Goal: Task Accomplishment & Management: Use online tool/utility

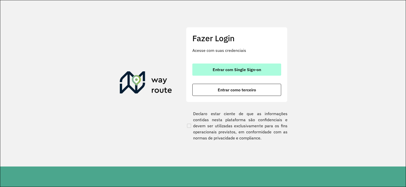
click at [201, 69] on button "Entrar com Single Sign-on" at bounding box center [236, 70] width 89 height 12
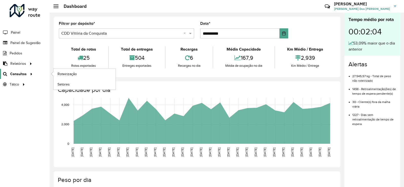
click at [29, 74] on icon at bounding box center [30, 74] width 4 height 8
click at [67, 72] on div "Total de rotas 25 Rotas exportadas Total de entregas 504 Entregas exportadas Re…" at bounding box center [197, 58] width 277 height 30
click at [29, 75] on icon at bounding box center [30, 74] width 4 height 8
click at [59, 72] on span "Roteirização" at bounding box center [68, 74] width 21 height 5
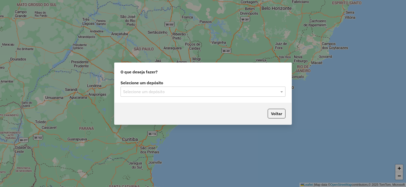
click at [247, 88] on div "Selecione um depósito" at bounding box center [202, 92] width 165 height 10
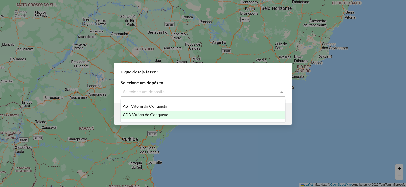
click at [176, 114] on div "CDD Vitória da Conquista" at bounding box center [203, 115] width 164 height 9
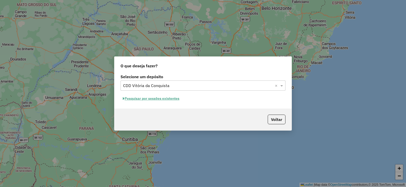
click at [156, 99] on button "Pesquisar por sessões existentes" at bounding box center [150, 99] width 61 height 8
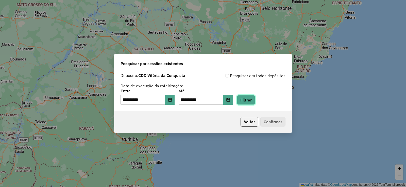
click at [248, 99] on button "Filtrar" at bounding box center [246, 100] width 18 height 10
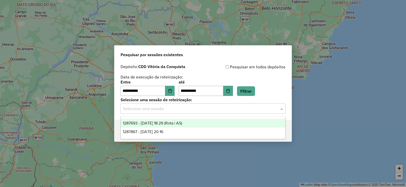
click at [236, 107] on input "text" at bounding box center [198, 109] width 150 height 6
drag, startPoint x: 196, startPoint y: 123, endPoint x: 209, endPoint y: 125, distance: 13.6
click at [197, 123] on div "1287693 - [DATE] 18:29 (Rota | AS)" at bounding box center [203, 123] width 164 height 9
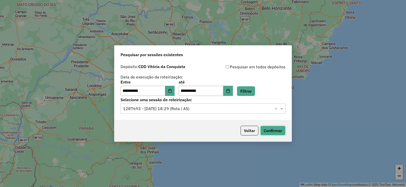
click at [267, 132] on button "Confirmar" at bounding box center [272, 131] width 25 height 10
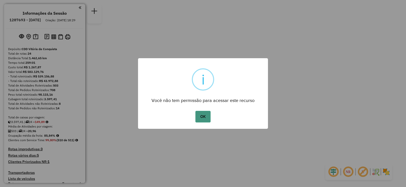
click at [202, 113] on button "OK" at bounding box center [202, 117] width 15 height 12
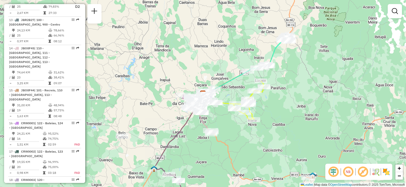
scroll to position [609, 0]
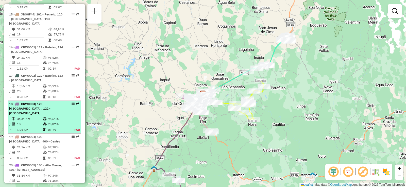
select select "**********"
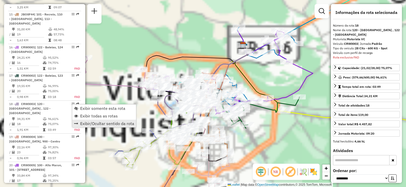
scroll to position [705, 0]
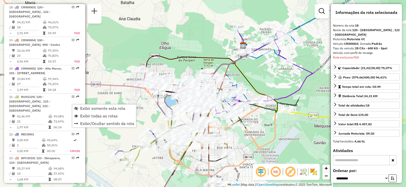
click at [369, 155] on input "text" at bounding box center [361, 160] width 57 height 10
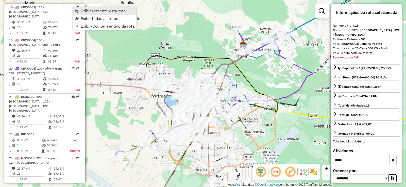
click at [106, 9] on span "Exibir somente esta rota" at bounding box center [103, 11] width 45 height 4
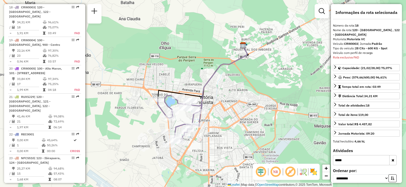
scroll to position [51, 0]
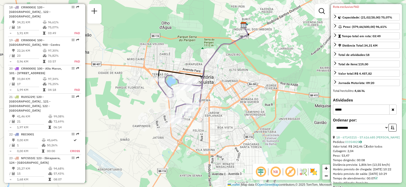
drag, startPoint x: 254, startPoint y: 146, endPoint x: 254, endPoint y: 126, distance: 19.5
click at [254, 126] on div "Janela de atendimento Grade de atendimento Capacidade Transportadoras Veículos …" at bounding box center [203, 93] width 406 height 187
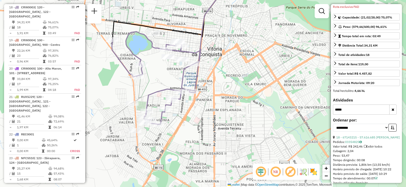
drag, startPoint x: 192, startPoint y: 129, endPoint x: 214, endPoint y: 140, distance: 24.6
click at [214, 140] on div "Janela de atendimento Grade de atendimento Capacidade Transportadoras Veículos …" at bounding box center [203, 93] width 406 height 187
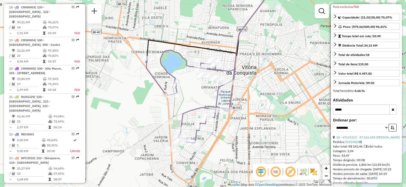
drag, startPoint x: 171, startPoint y: 66, endPoint x: 203, endPoint y: 83, distance: 36.9
click at [203, 83] on div "Janela de atendimento Grade de atendimento Capacidade Transportadoras Veículos …" at bounding box center [203, 93] width 406 height 187
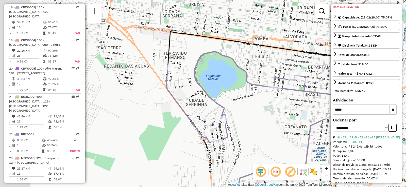
drag, startPoint x: 175, startPoint y: 70, endPoint x: 210, endPoint y: 77, distance: 36.0
click at [210, 77] on div "Janela de atendimento Grade de atendimento Capacidade Transportadoras Veículos …" at bounding box center [203, 93] width 406 height 187
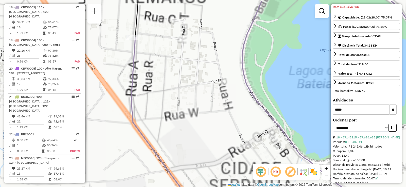
drag, startPoint x: 191, startPoint y: 85, endPoint x: 239, endPoint y: 109, distance: 54.0
click at [239, 109] on div "Janela de atendimento Grade de atendimento Capacidade Transportadoras Veículos …" at bounding box center [203, 93] width 406 height 187
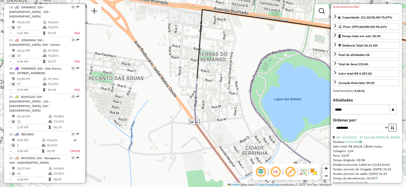
drag, startPoint x: 226, startPoint y: 100, endPoint x: 230, endPoint y: 106, distance: 7.1
click at [230, 106] on div "Janela de atendimento Grade de atendimento Capacidade Transportadoras Veículos …" at bounding box center [203, 93] width 406 height 187
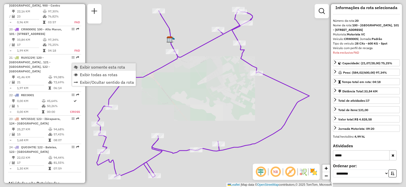
scroll to position [762, 0]
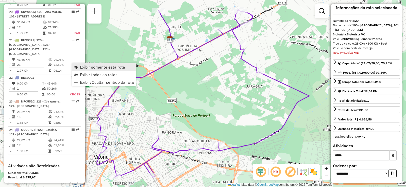
click at [75, 67] on span "Exibir somente esta rota" at bounding box center [76, 67] width 4 height 4
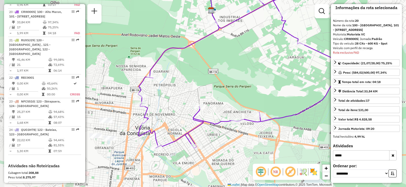
drag, startPoint x: 176, startPoint y: 111, endPoint x: 216, endPoint y: 82, distance: 49.1
click at [216, 82] on div "Janela de atendimento Grade de atendimento Capacidade Transportadoras Veículos …" at bounding box center [203, 93] width 406 height 187
drag, startPoint x: 372, startPoint y: 155, endPoint x: 282, endPoint y: 159, distance: 90.4
click at [282, 159] on hb-router-mapa "Informações da Sessão 1287693 - 03/10/2025 Criação: 02/10/2025 18:29 Depósito: …" at bounding box center [203, 93] width 406 height 187
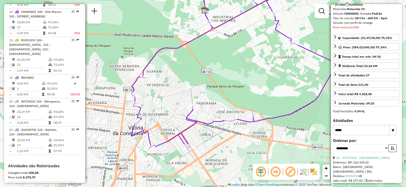
drag, startPoint x: 237, startPoint y: 151, endPoint x: 230, endPoint y: 151, distance: 6.8
click at [230, 151] on div "Janela de atendimento Grade de atendimento Capacidade Transportadoras Veículos …" at bounding box center [203, 93] width 406 height 187
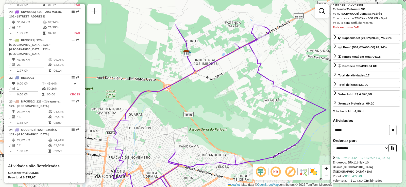
drag, startPoint x: 265, startPoint y: 53, endPoint x: 248, endPoint y: 96, distance: 46.6
click at [248, 96] on div "Janela de atendimento Grade de atendimento Capacidade Transportadoras Veículos …" at bounding box center [203, 93] width 406 height 187
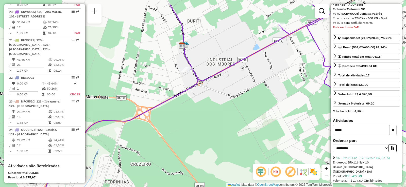
drag, startPoint x: 189, startPoint y: 84, endPoint x: 215, endPoint y: 107, distance: 35.0
click at [215, 107] on div "Janela de atendimento Grade de atendimento Capacidade Transportadoras Veículos …" at bounding box center [203, 93] width 406 height 187
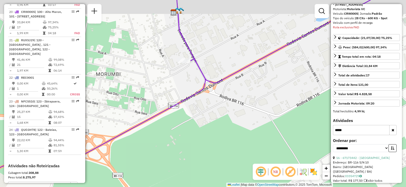
drag, startPoint x: 197, startPoint y: 79, endPoint x: 210, endPoint y: 98, distance: 22.8
click at [210, 98] on div "Janela de atendimento Grade de atendimento Capacidade Transportadoras Veículos …" at bounding box center [203, 93] width 406 height 187
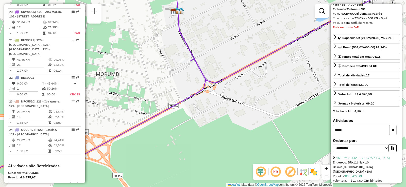
drag, startPoint x: 218, startPoint y: 94, endPoint x: 219, endPoint y: 100, distance: 6.2
click at [219, 99] on div "Janela de atendimento Grade de atendimento Capacidade Transportadoras Veículos …" at bounding box center [203, 93] width 406 height 187
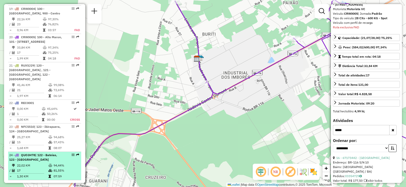
scroll to position [712, 0]
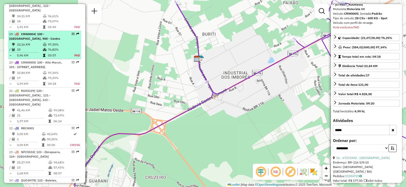
drag, startPoint x: 69, startPoint y: 28, endPoint x: 64, endPoint y: 37, distance: 10.1
click at [64, 37] on li "19 - CRW0004 | 100 - Alto Maron, 900 - Centro 22,16 KM 97,30% / 23 76,82% = 0,9…" at bounding box center [44, 45] width 73 height 28
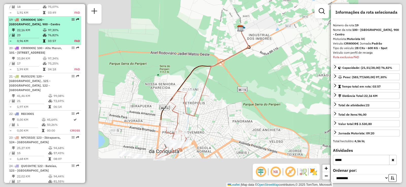
scroll to position [734, 0]
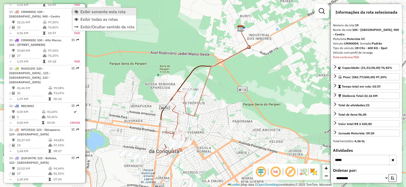
click at [85, 14] on span "Exibir somente esta rota" at bounding box center [102, 12] width 45 height 4
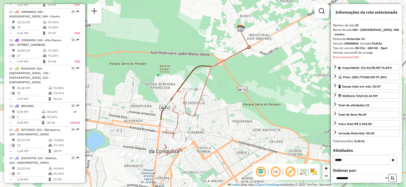
click at [276, 169] on em at bounding box center [275, 172] width 12 height 12
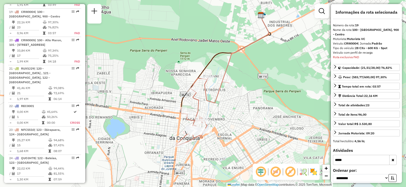
drag, startPoint x: 212, startPoint y: 141, endPoint x: 234, endPoint y: 127, distance: 26.0
click at [234, 127] on div "Janela de atendimento Grade de atendimento Capacidade Transportadoras Veículos …" at bounding box center [203, 93] width 406 height 187
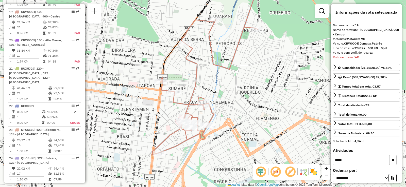
drag, startPoint x: 233, startPoint y: 127, endPoint x: 265, endPoint y: 120, distance: 33.7
click at [264, 121] on div "Janela de atendimento Grade de atendimento Capacidade Transportadoras Veículos …" at bounding box center [203, 93] width 406 height 187
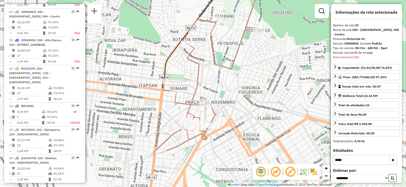
drag, startPoint x: 369, startPoint y: 157, endPoint x: 310, endPoint y: 155, distance: 59.4
click at [310, 155] on hb-router-mapa "Informações da Sessão 1287693 - 03/10/2025 Criação: 02/10/2025 18:29 Depósito: …" at bounding box center [203, 93] width 406 height 187
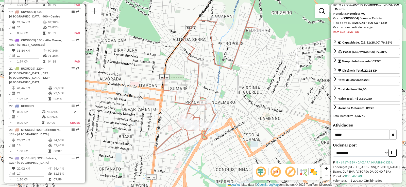
type input "*****"
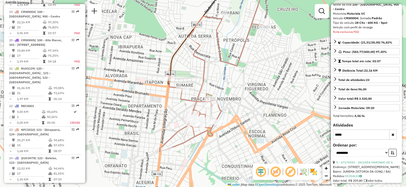
drag, startPoint x: 234, startPoint y: 110, endPoint x: 238, endPoint y: 103, distance: 7.6
click at [238, 103] on div "Janela de atendimento Grade de atendimento Capacidade Transportadoras Veículos …" at bounding box center [203, 93] width 406 height 187
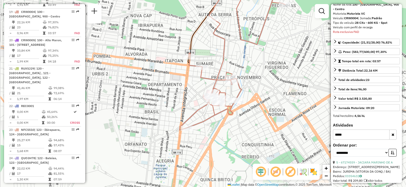
drag, startPoint x: 263, startPoint y: 141, endPoint x: 287, endPoint y: 105, distance: 42.5
click at [286, 106] on div "Janela de atendimento Grade de atendimento Capacidade Transportadoras Veículos …" at bounding box center [203, 93] width 406 height 187
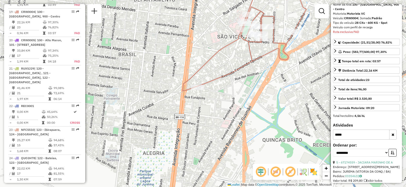
drag, startPoint x: 206, startPoint y: 108, endPoint x: 200, endPoint y: 112, distance: 7.0
click at [200, 112] on div "Janela de atendimento Grade de atendimento Capacidade Transportadoras Veículos …" at bounding box center [203, 93] width 406 height 187
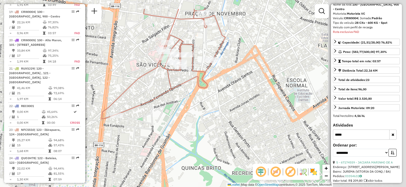
drag, startPoint x: 287, startPoint y: 105, endPoint x: 191, endPoint y: 149, distance: 105.6
click at [193, 148] on div "Janela de atendimento Grade de atendimento Capacidade Transportadoras Veículos …" at bounding box center [203, 93] width 406 height 187
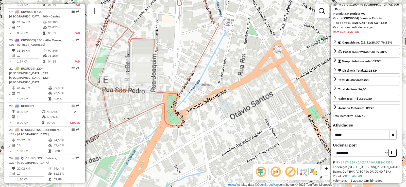
drag, startPoint x: 168, startPoint y: 97, endPoint x: 185, endPoint y: 114, distance: 23.7
click at [185, 114] on div "Janela de atendimento Grade de atendimento Capacidade Transportadoras Veículos …" at bounding box center [203, 93] width 406 height 187
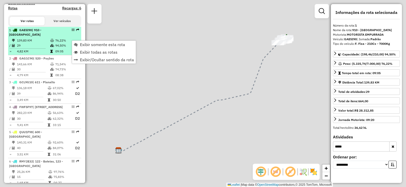
scroll to position [0, 0]
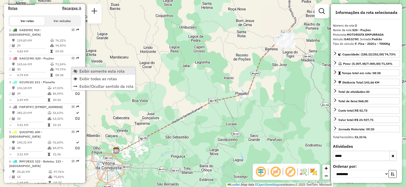
click at [78, 71] on link "Exibir somente esta rota" at bounding box center [104, 71] width 64 height 8
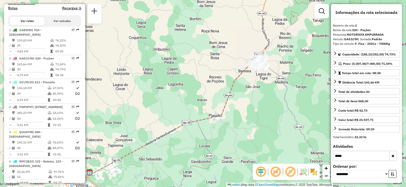
drag, startPoint x: 266, startPoint y: 69, endPoint x: 239, endPoint y: 92, distance: 34.6
click at [239, 92] on div "Janela de atendimento Grade de atendimento Capacidade Transportadoras Veículos …" at bounding box center [203, 93] width 406 height 187
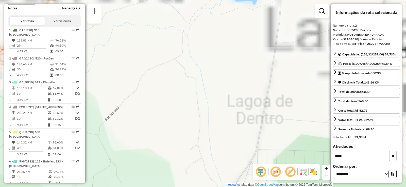
drag, startPoint x: 260, startPoint y: 55, endPoint x: 227, endPoint y: 114, distance: 68.0
click at [230, 114] on div "Janela de atendimento Grade de atendimento Capacidade Transportadoras Veículos …" at bounding box center [203, 93] width 406 height 187
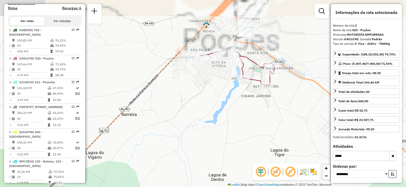
drag, startPoint x: 257, startPoint y: 51, endPoint x: 223, endPoint y: 121, distance: 78.4
click at [223, 121] on div "Janela de atendimento Grade de atendimento Capacidade Transportadoras Veículos …" at bounding box center [203, 93] width 406 height 187
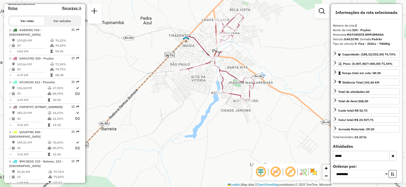
drag, startPoint x: 219, startPoint y: 88, endPoint x: 199, endPoint y: 103, distance: 24.9
click at [199, 103] on div "Janela de atendimento Grade de atendimento Capacidade Transportadoras Veículos …" at bounding box center [203, 93] width 406 height 187
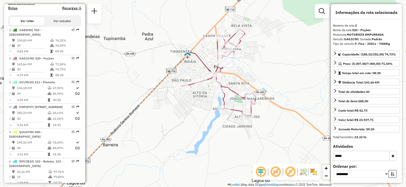
drag, startPoint x: 252, startPoint y: 102, endPoint x: 254, endPoint y: 118, distance: 15.8
click at [254, 118] on div "Janela de atendimento Grade de atendimento Capacidade Transportadoras Veículos …" at bounding box center [203, 93] width 406 height 187
